Goal: Transaction & Acquisition: Purchase product/service

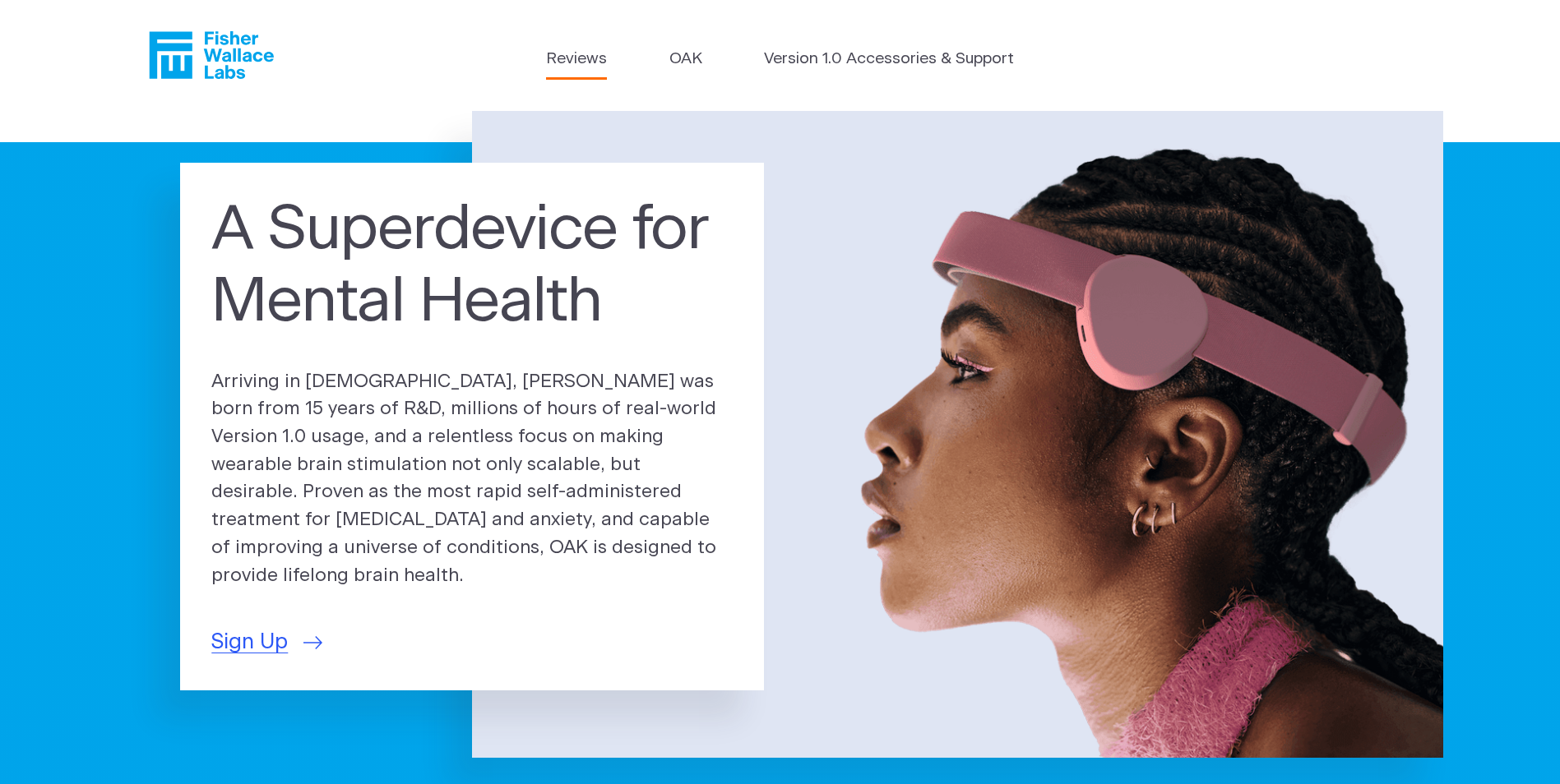
click at [564, 53] on link "Reviews" at bounding box center [576, 59] width 61 height 24
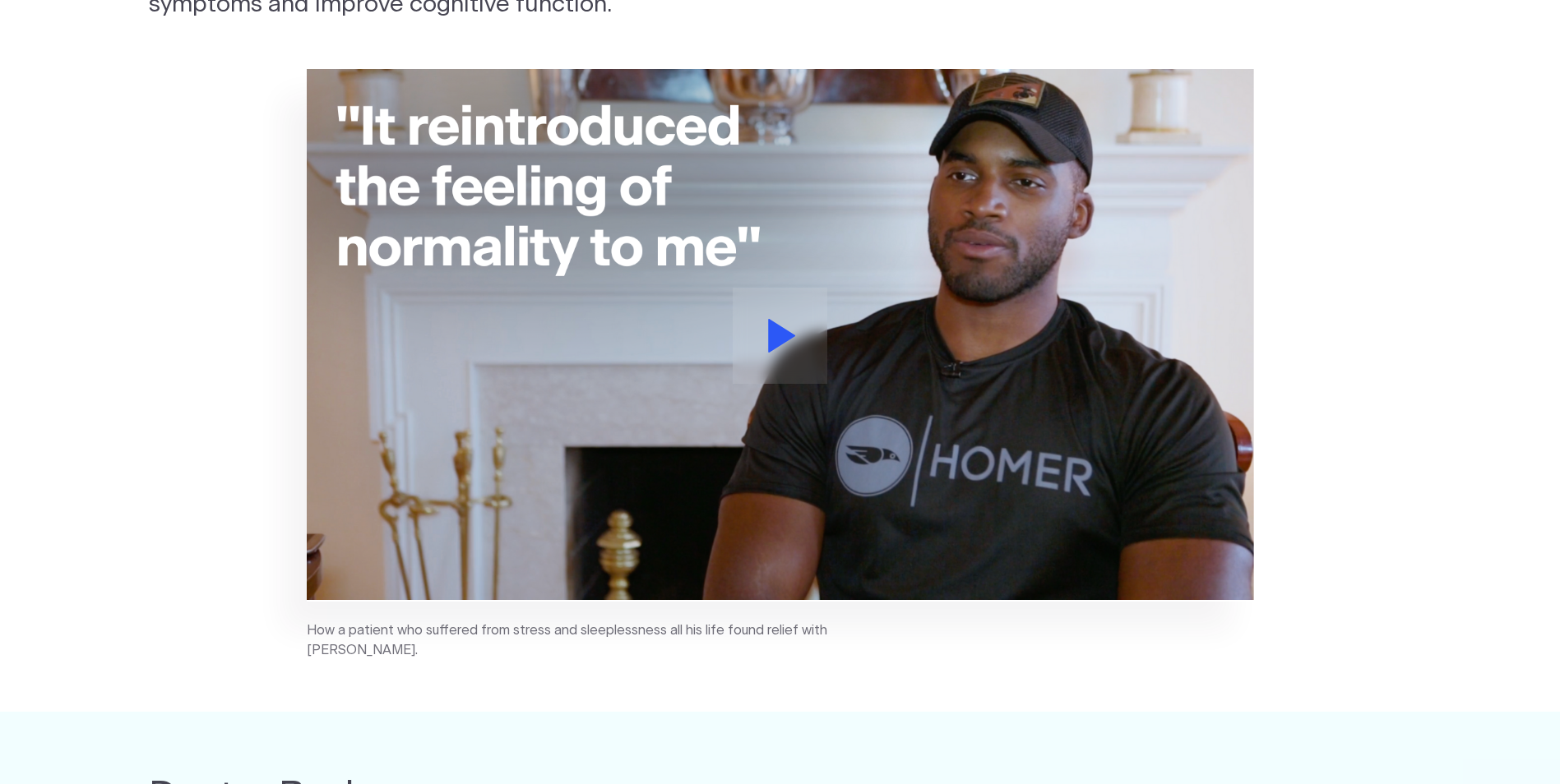
drag, startPoint x: 557, startPoint y: 266, endPoint x: 515, endPoint y: 438, distance: 177.1
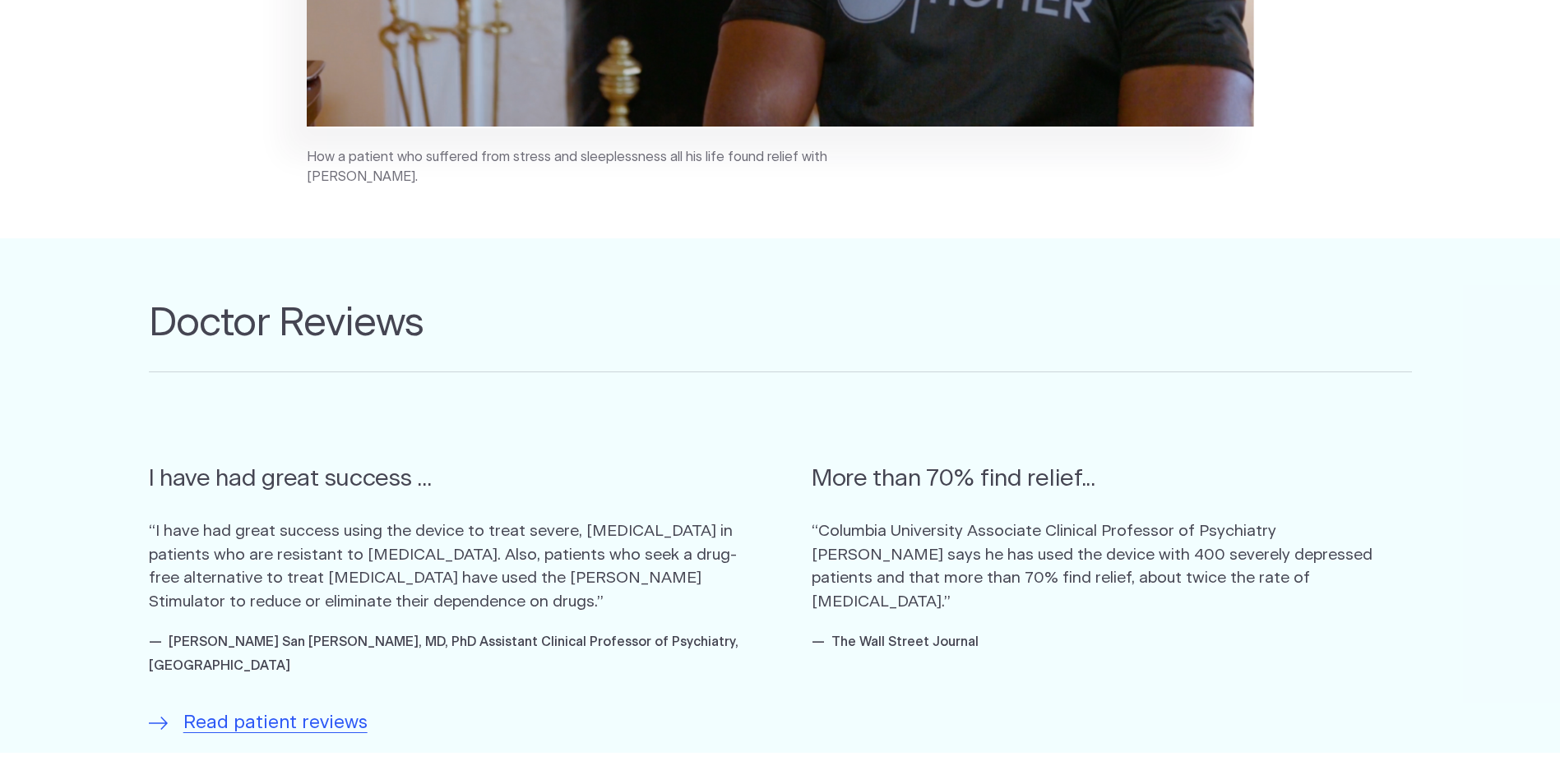
drag, startPoint x: 490, startPoint y: 535, endPoint x: 470, endPoint y: 582, distance: 51.1
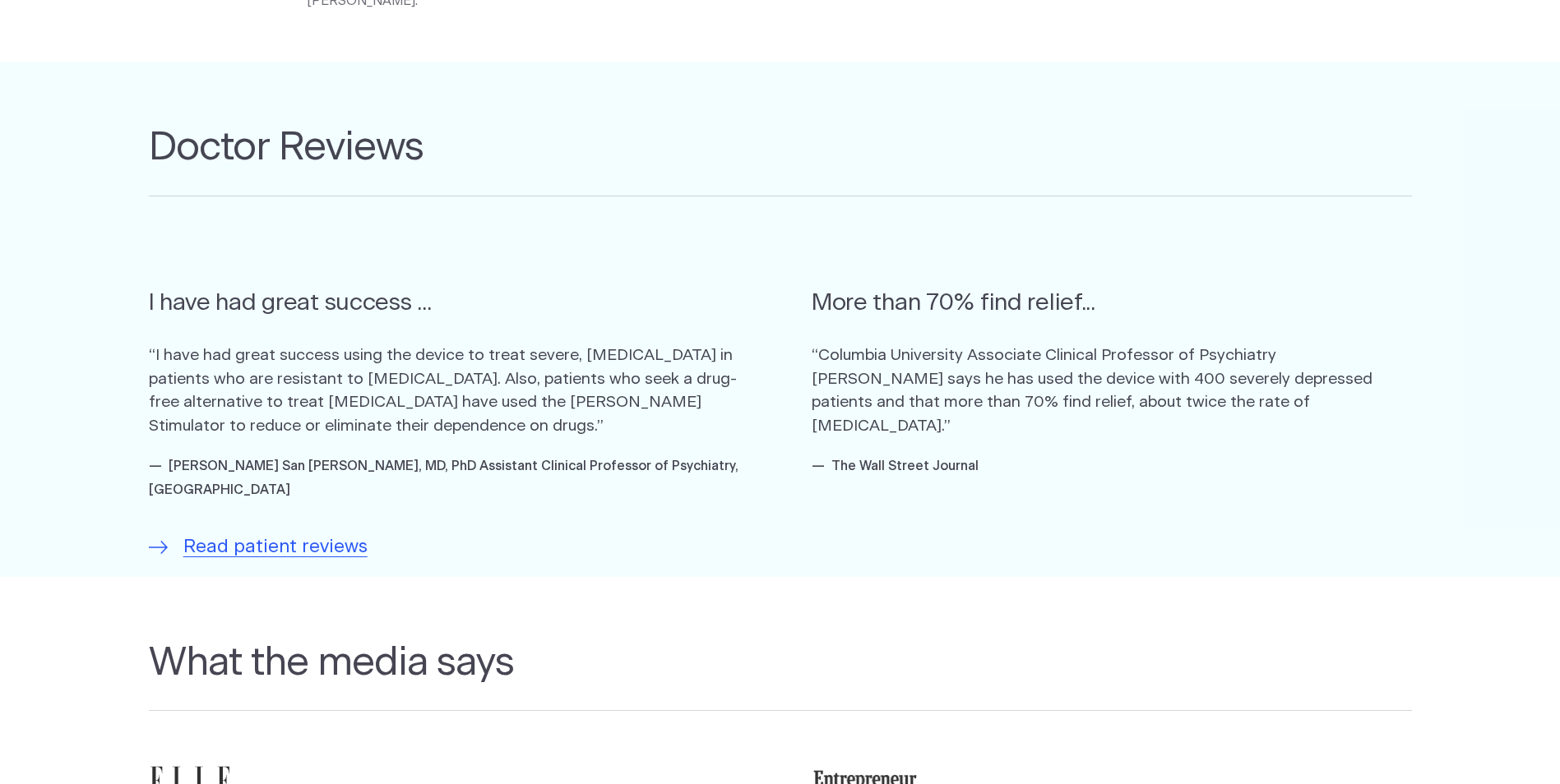
scroll to position [258, 0]
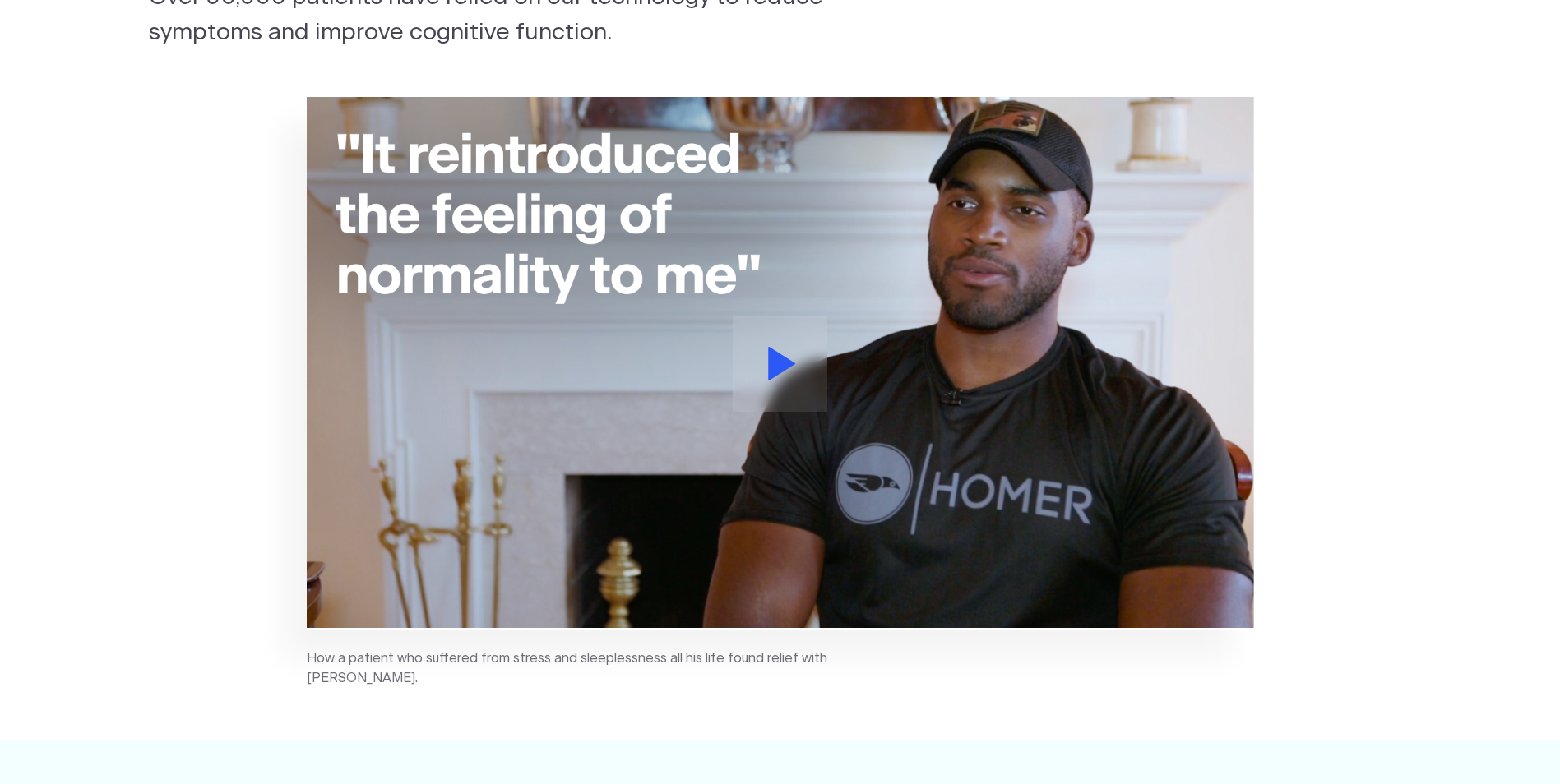
drag, startPoint x: 505, startPoint y: 624, endPoint x: 210, endPoint y: 86, distance: 613.6
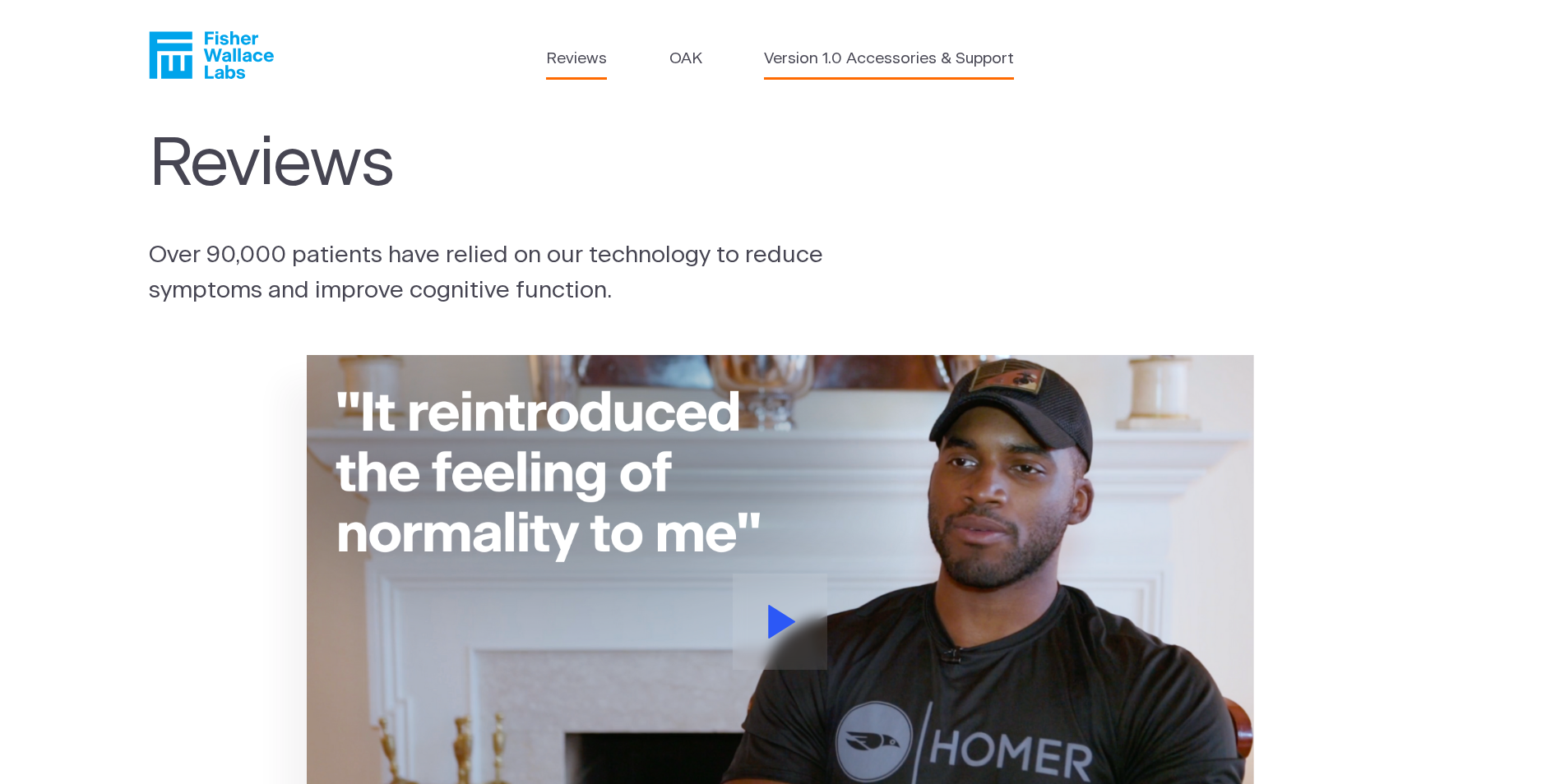
click at [842, 56] on link "Version 1.0 Accessories & Support" at bounding box center [888, 59] width 250 height 24
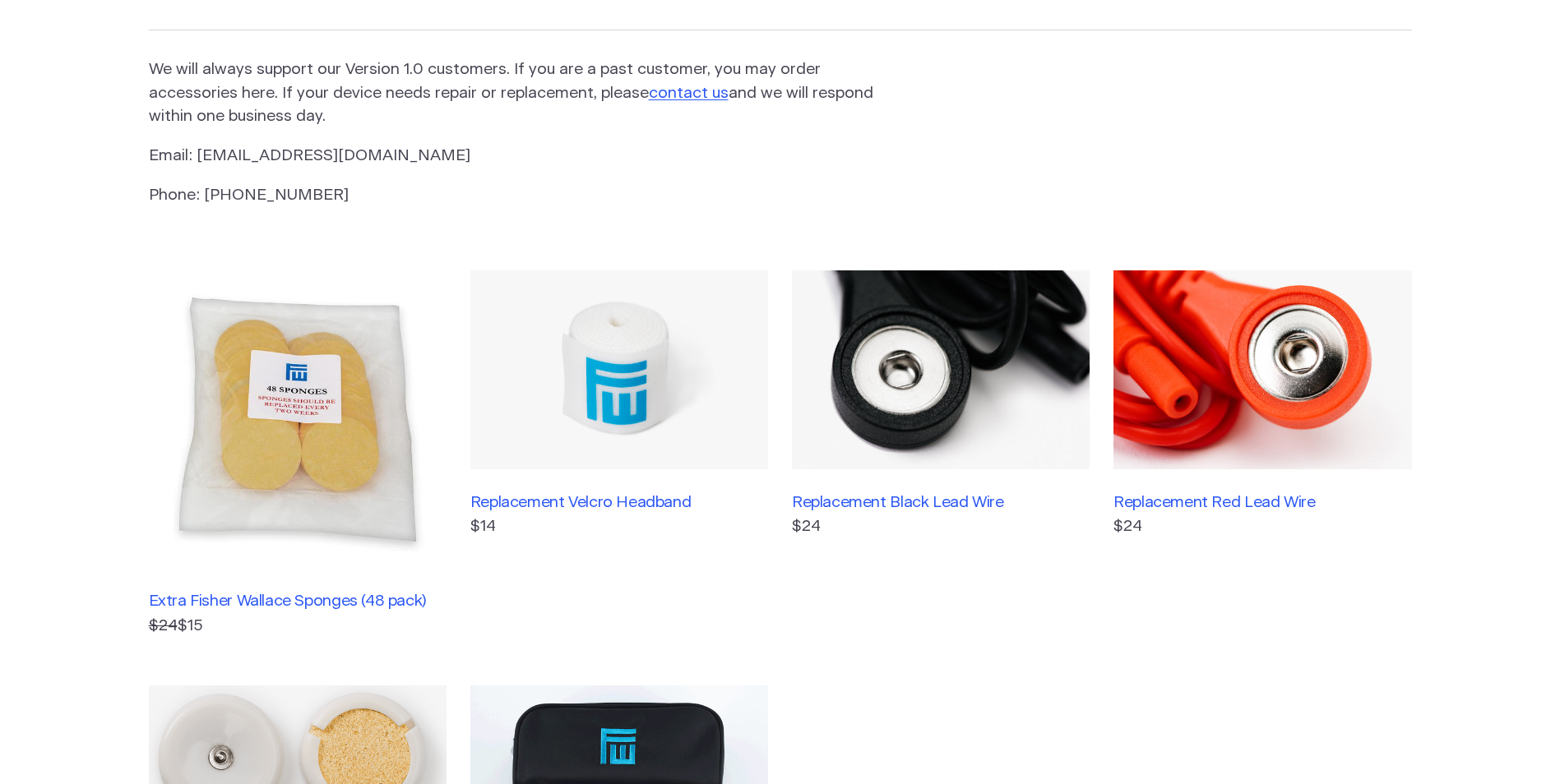
drag, startPoint x: 606, startPoint y: 233, endPoint x: 592, endPoint y: 294, distance: 62.6
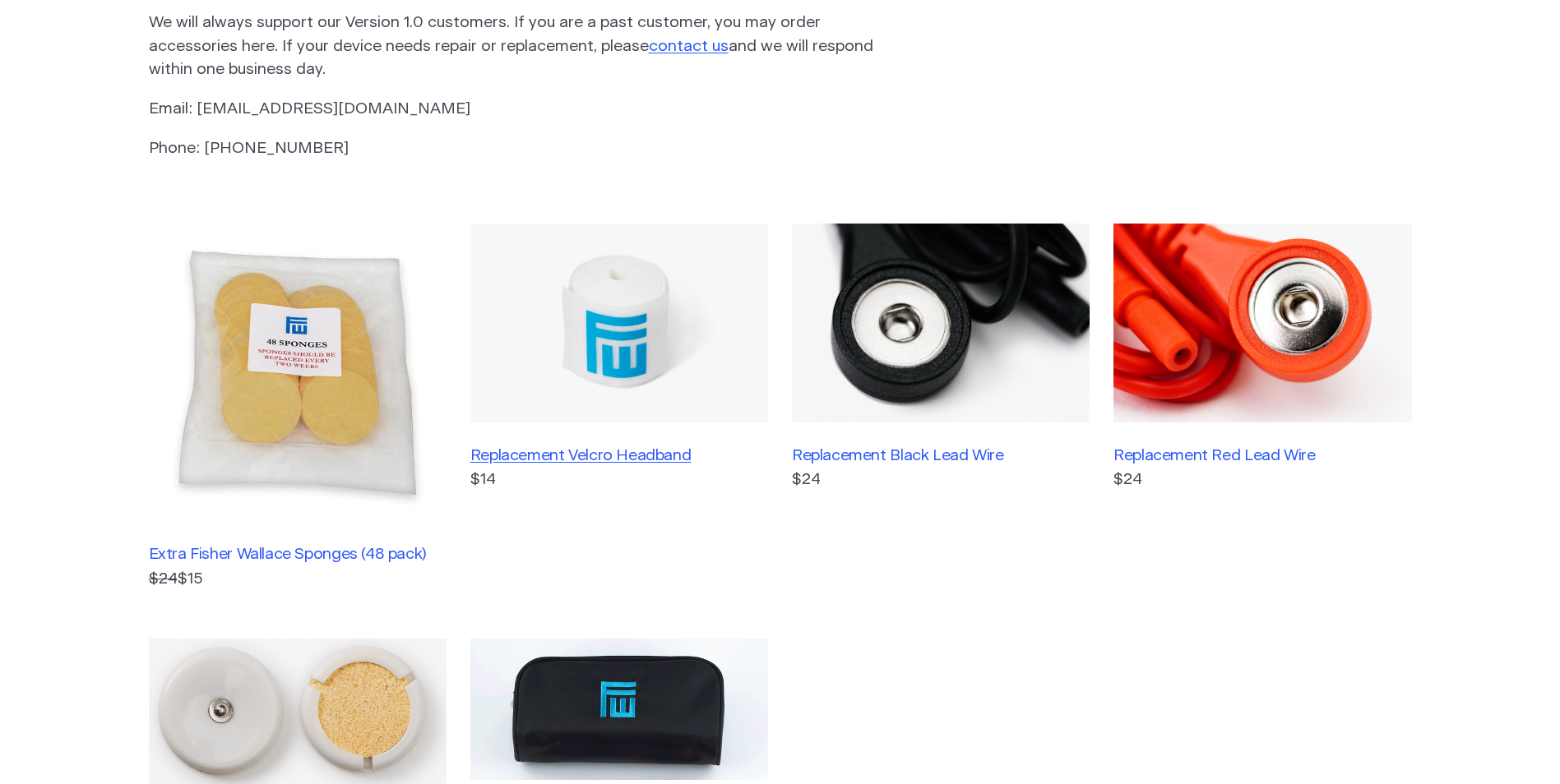
drag, startPoint x: 546, startPoint y: 375, endPoint x: 545, endPoint y: 451, distance: 76.0
drag, startPoint x: 576, startPoint y: 507, endPoint x: 577, endPoint y: 299, distance: 208.0
drag, startPoint x: 695, startPoint y: 473, endPoint x: 670, endPoint y: 401, distance: 76.2
drag, startPoint x: 662, startPoint y: 450, endPoint x: 512, endPoint y: 361, distance: 174.4
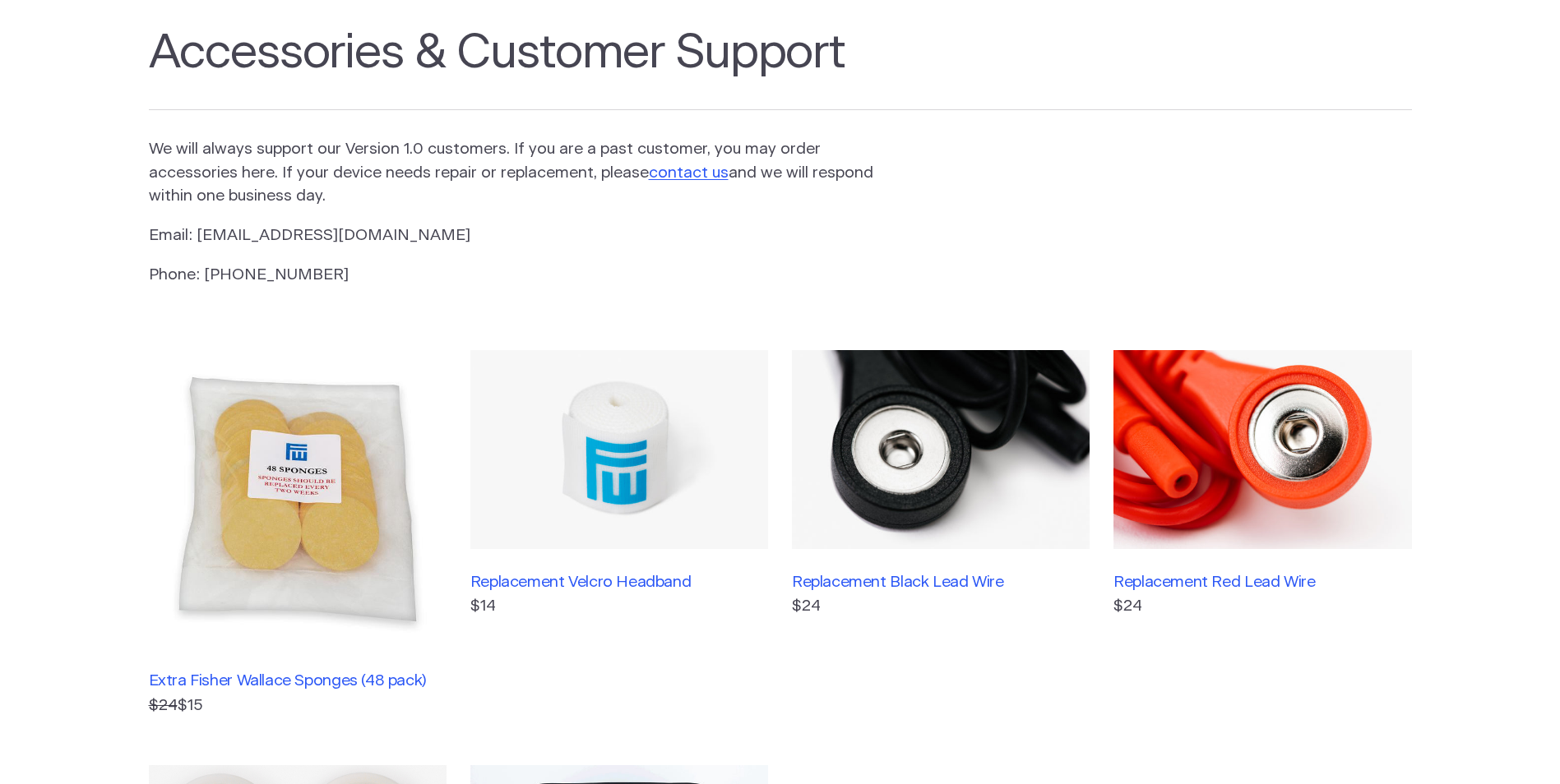
scroll to position [0, 0]
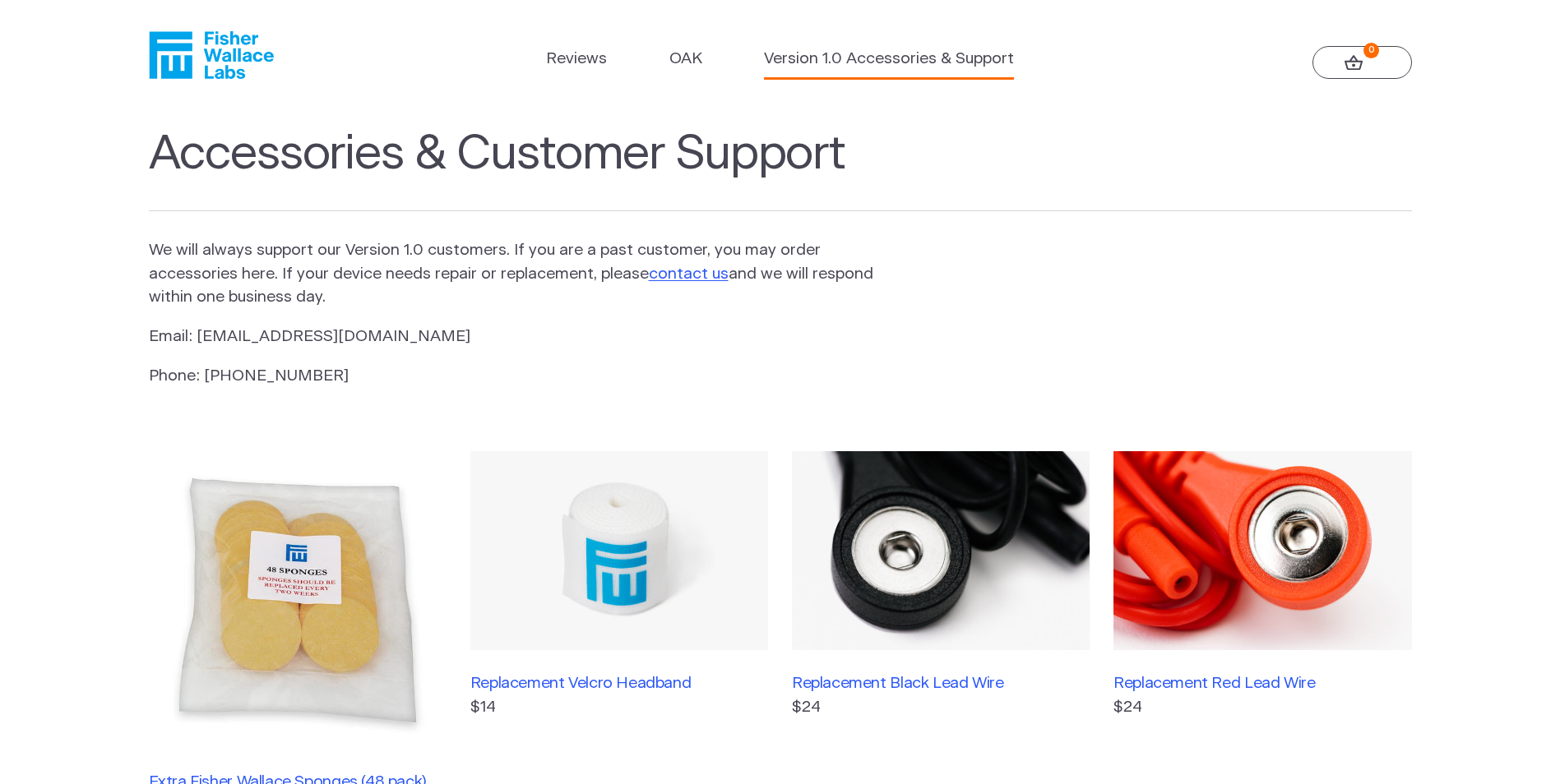
drag, startPoint x: 453, startPoint y: 443, endPoint x: 512, endPoint y: 305, distance: 150.1
